Goal: Task Accomplishment & Management: Complete application form

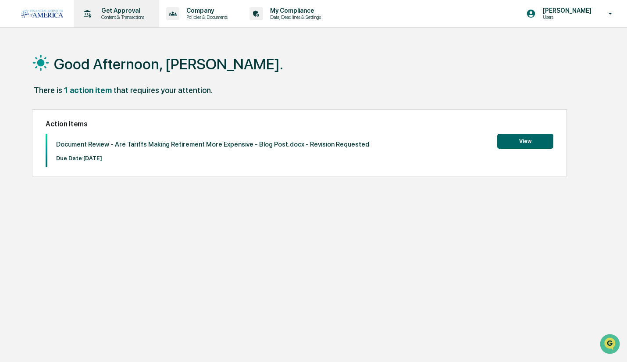
click at [116, 2] on div "Get Approval Content & Transactions" at bounding box center [115, 13] width 77 height 27
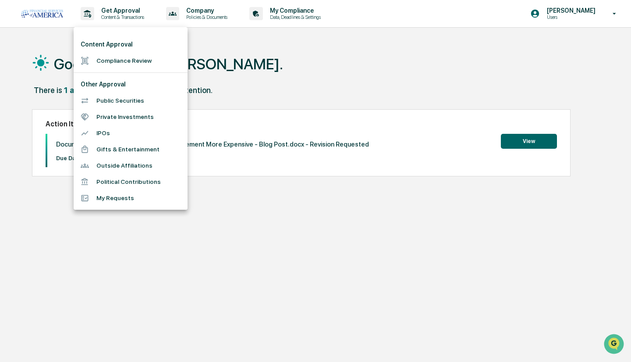
click at [126, 56] on li "Compliance Review" at bounding box center [131, 61] width 114 height 16
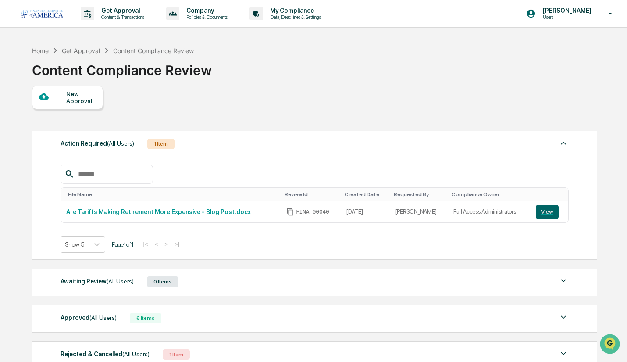
click at [87, 91] on div "New Approval" at bounding box center [80, 97] width 29 height 14
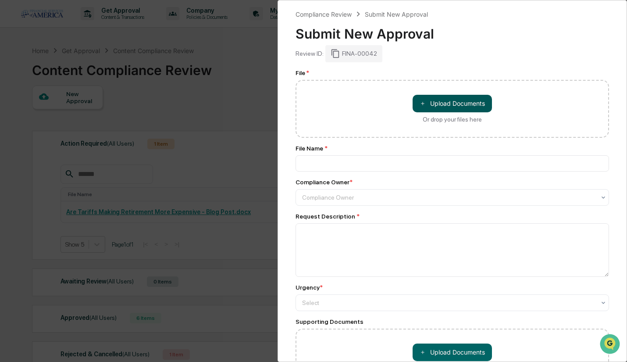
click at [425, 106] on button "＋ Upload Documents" at bounding box center [451, 104] width 79 height 18
type input "**********"
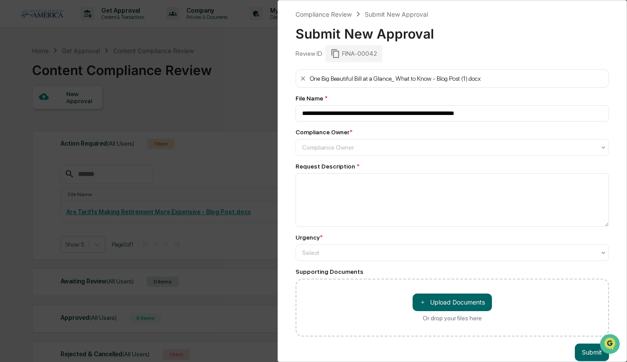
click at [406, 165] on div "Request Description *" at bounding box center [451, 166] width 313 height 7
click at [418, 143] on div "Compliance Owner" at bounding box center [449, 147] width 302 height 12
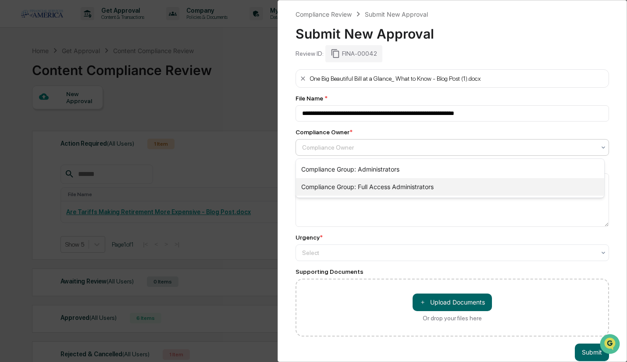
click at [389, 188] on div "Compliance Group: Full Access Administrators" at bounding box center [450, 187] width 308 height 18
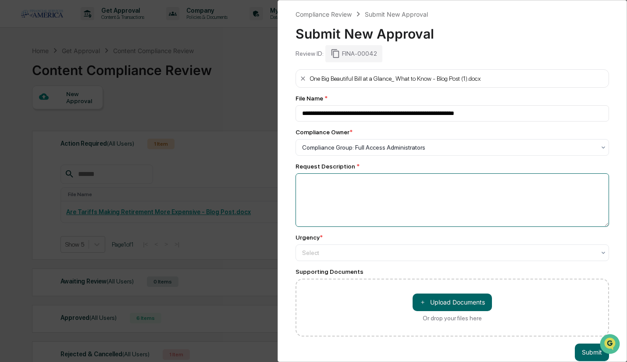
click at [383, 198] on textarea at bounding box center [451, 199] width 313 height 53
type textarea "**********"
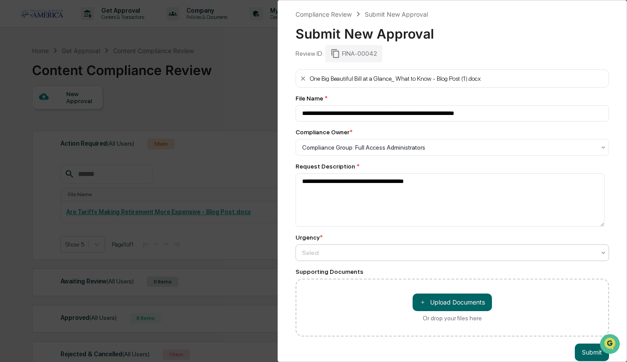
click at [359, 256] on div at bounding box center [448, 252] width 293 height 9
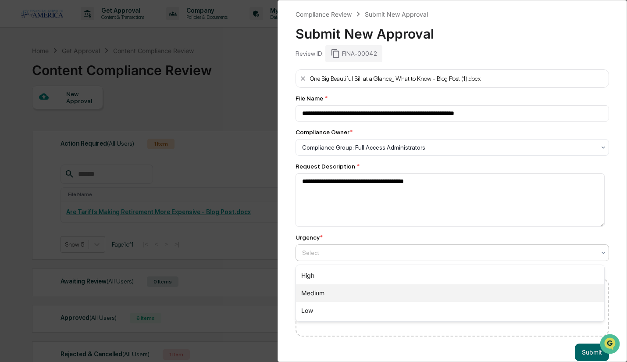
click at [351, 293] on div "Medium" at bounding box center [450, 293] width 308 height 18
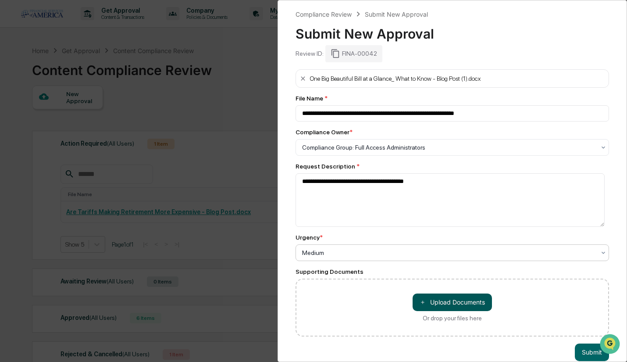
click at [437, 300] on button "＋ Upload Documents" at bounding box center [451, 302] width 79 height 18
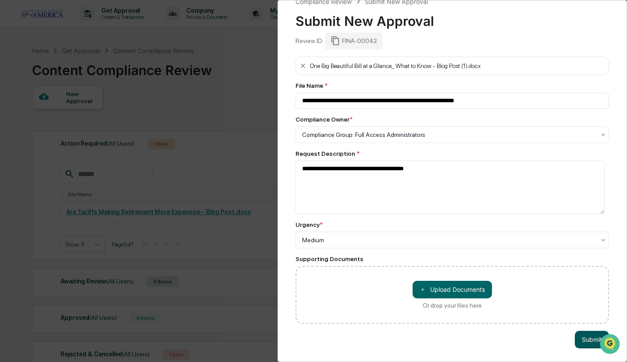
click at [575, 341] on button "Submit" at bounding box center [592, 339] width 34 height 18
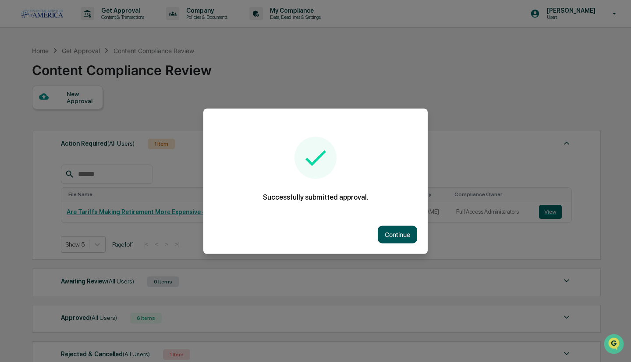
click at [397, 230] on button "Continue" at bounding box center [397, 234] width 39 height 18
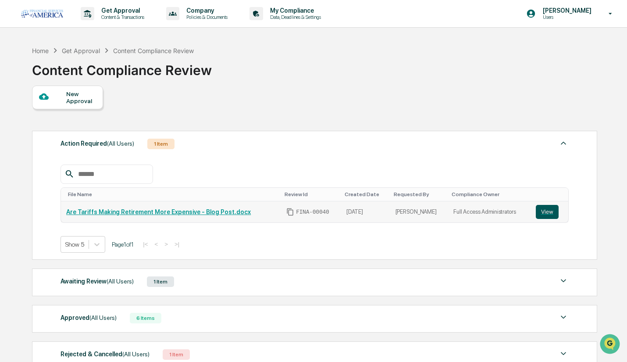
click at [549, 214] on button "View" at bounding box center [547, 212] width 23 height 14
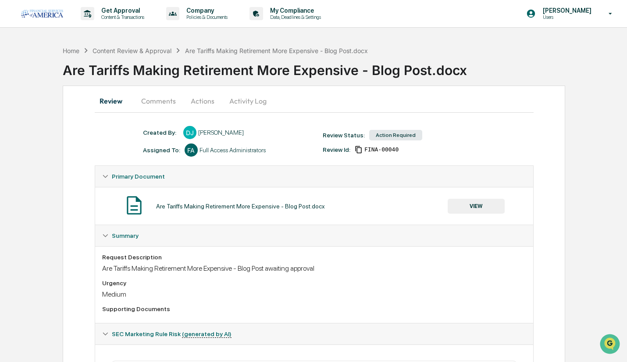
click at [207, 93] on button "Actions" at bounding box center [202, 100] width 39 height 21
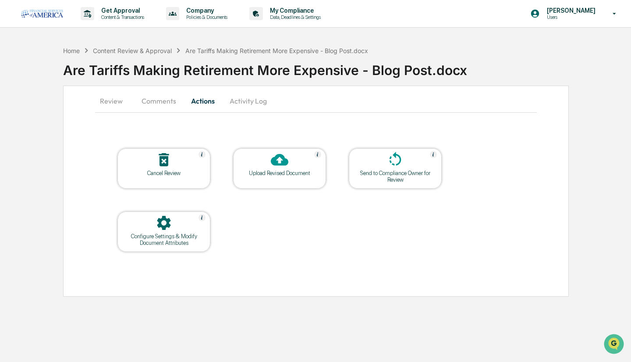
click at [286, 158] on icon at bounding box center [280, 160] width 18 height 18
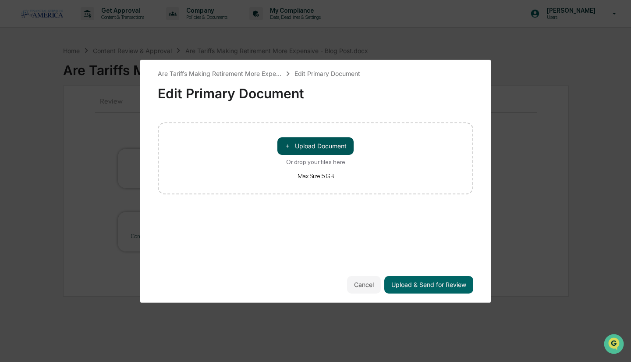
click at [319, 149] on button "＋ Upload Document" at bounding box center [315, 146] width 76 height 18
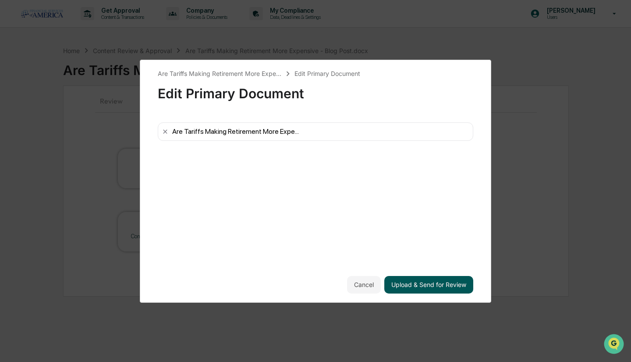
click at [418, 288] on button "Upload & Send for Review" at bounding box center [428, 285] width 89 height 18
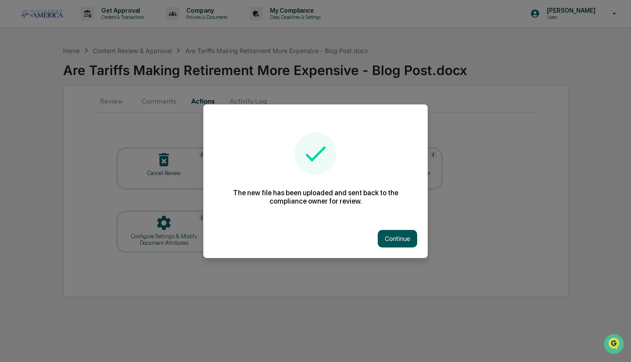
click at [400, 232] on button "Continue" at bounding box center [397, 239] width 39 height 18
